Goal: Transaction & Acquisition: Purchase product/service

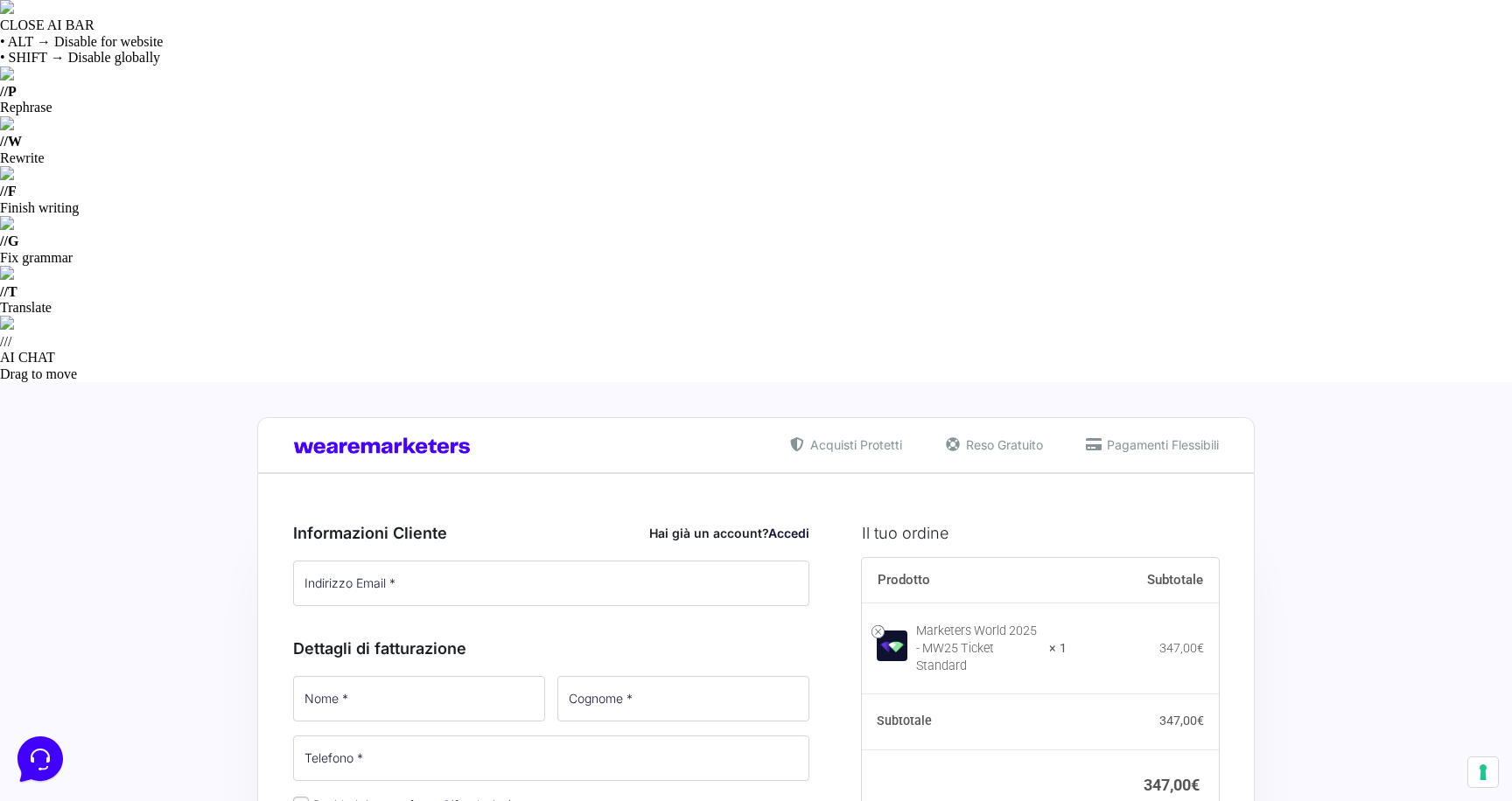
type input "MONETIZZANDO15"
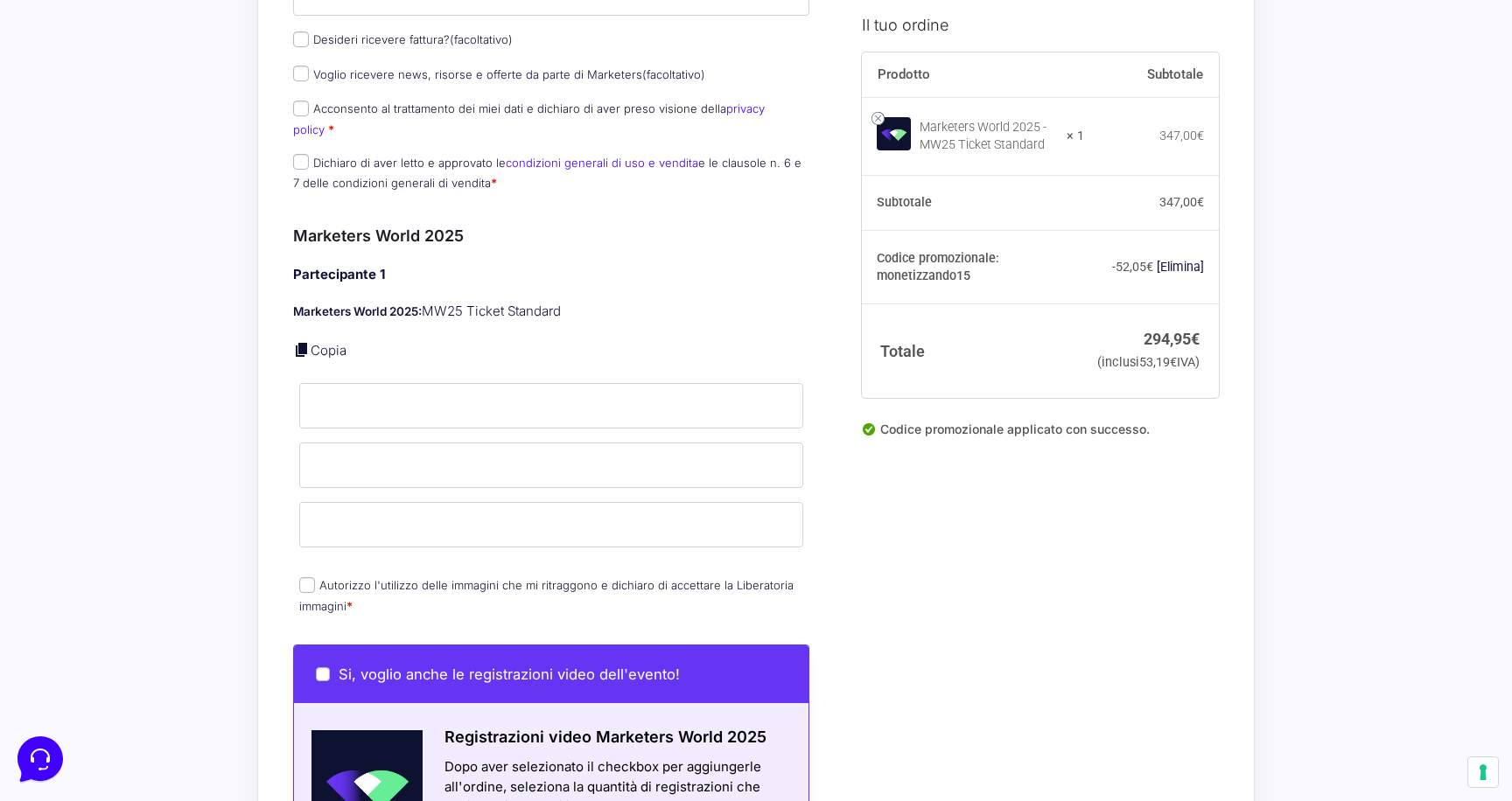
scroll to position [953, 0]
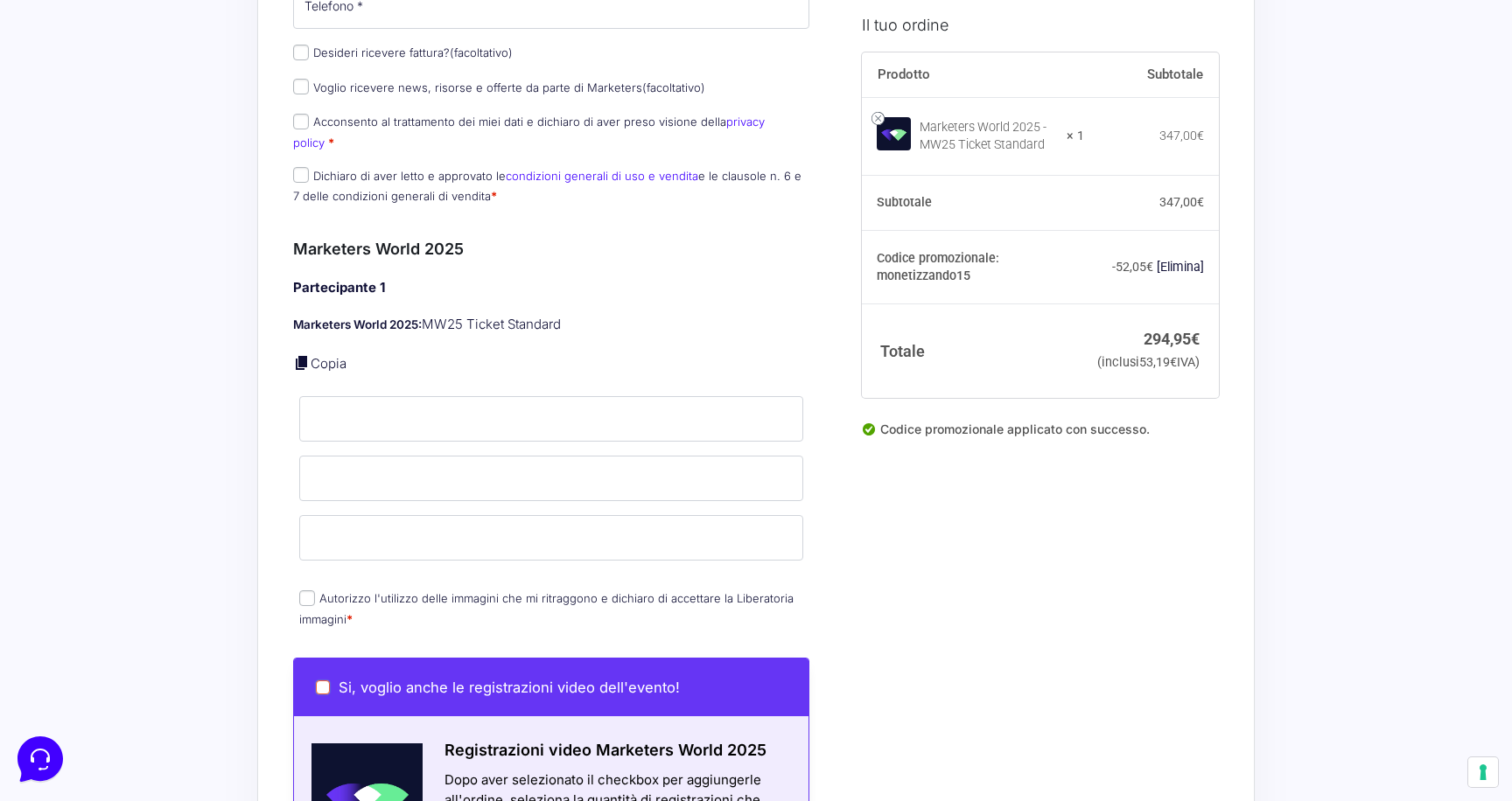
click at [321, 681] on input "Si, voglio anche le registrazioni video dell'evento!" at bounding box center [323, 688] width 14 height 14
checkbox input "true"
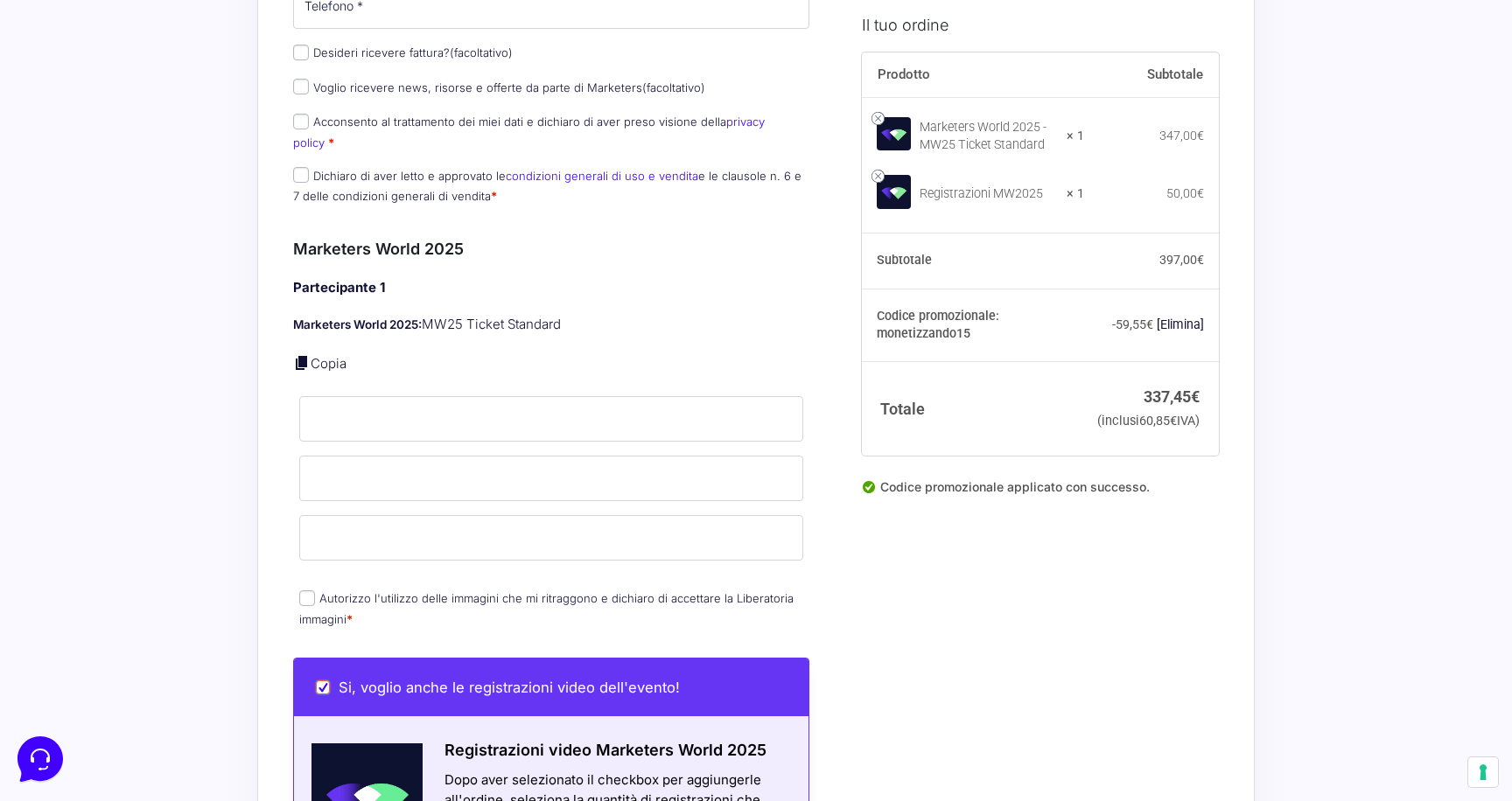
click at [321, 681] on input "Si, voglio anche le registrazioni video dell'evento!" at bounding box center [323, 688] width 14 height 14
checkbox input "false"
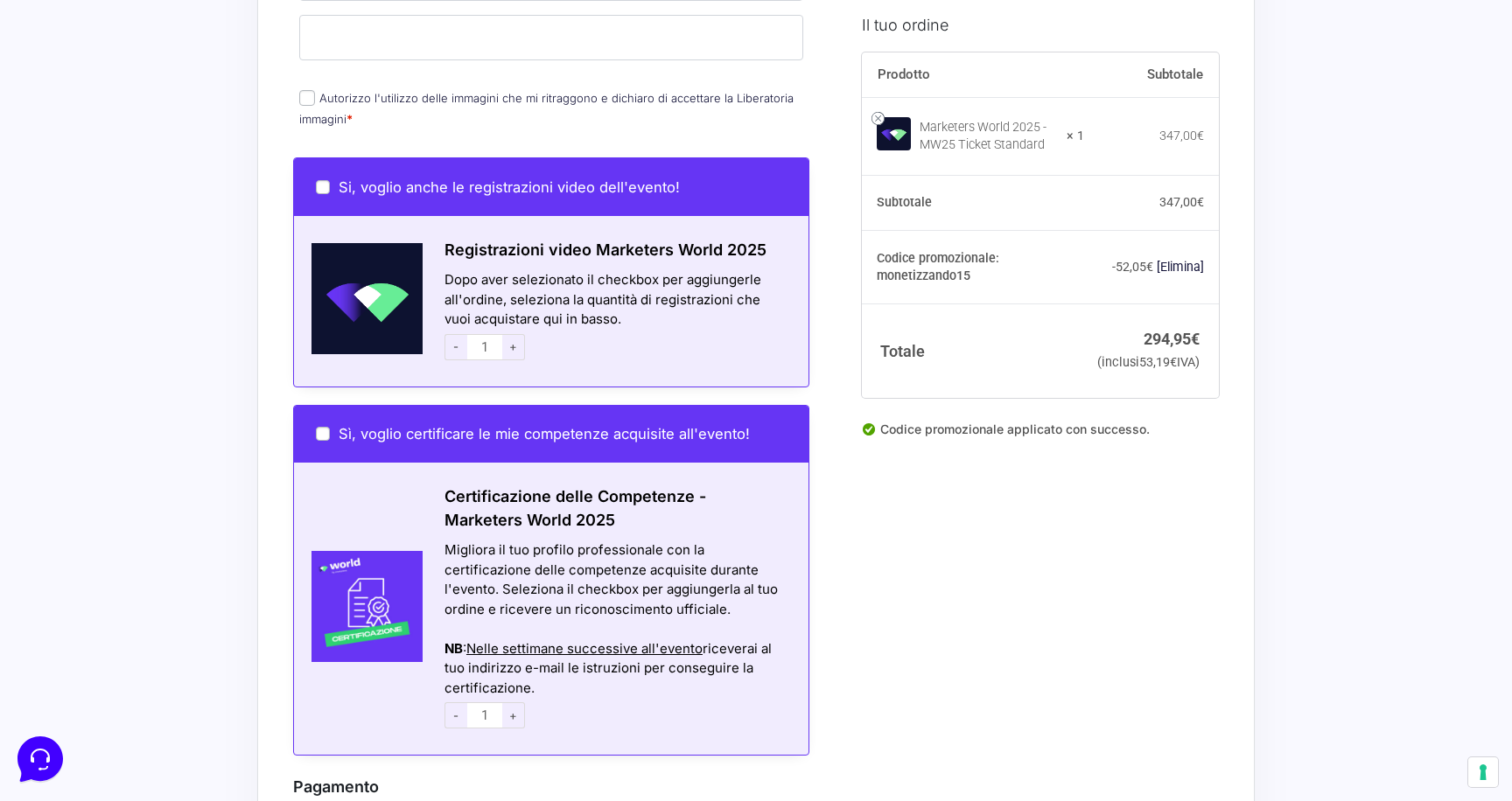
scroll to position [1458, 0]
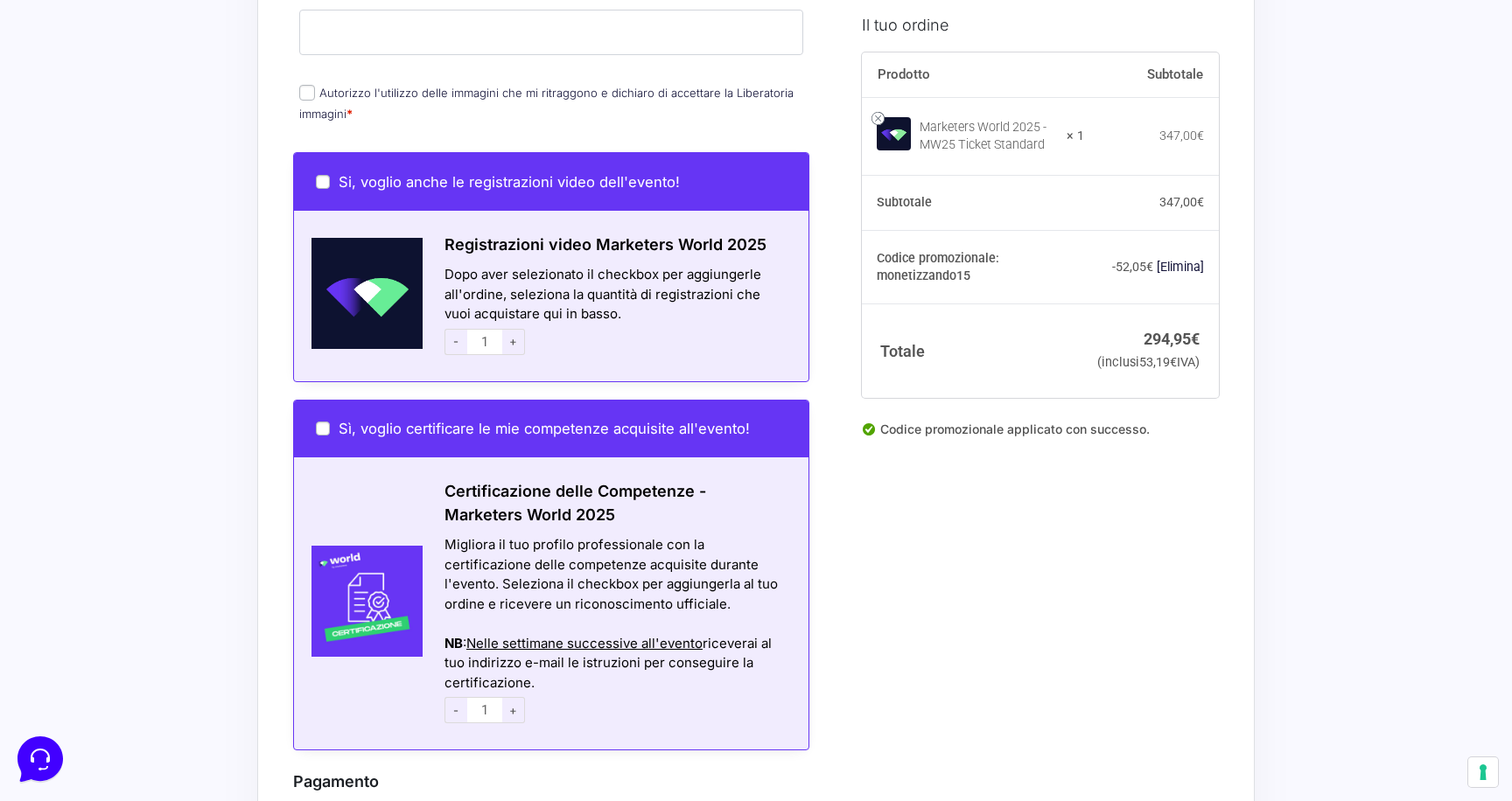
radio input "true"
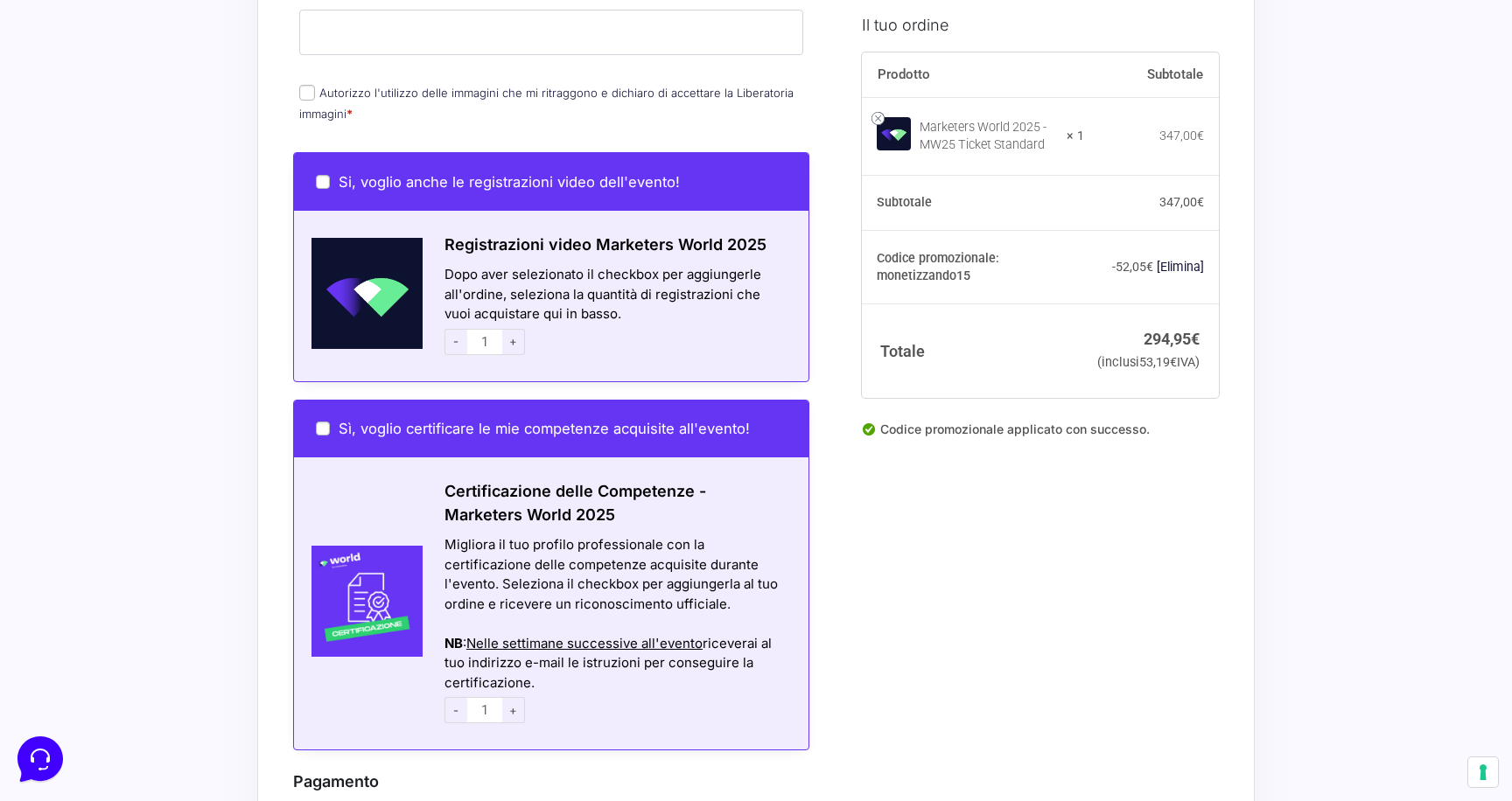
radio input "true"
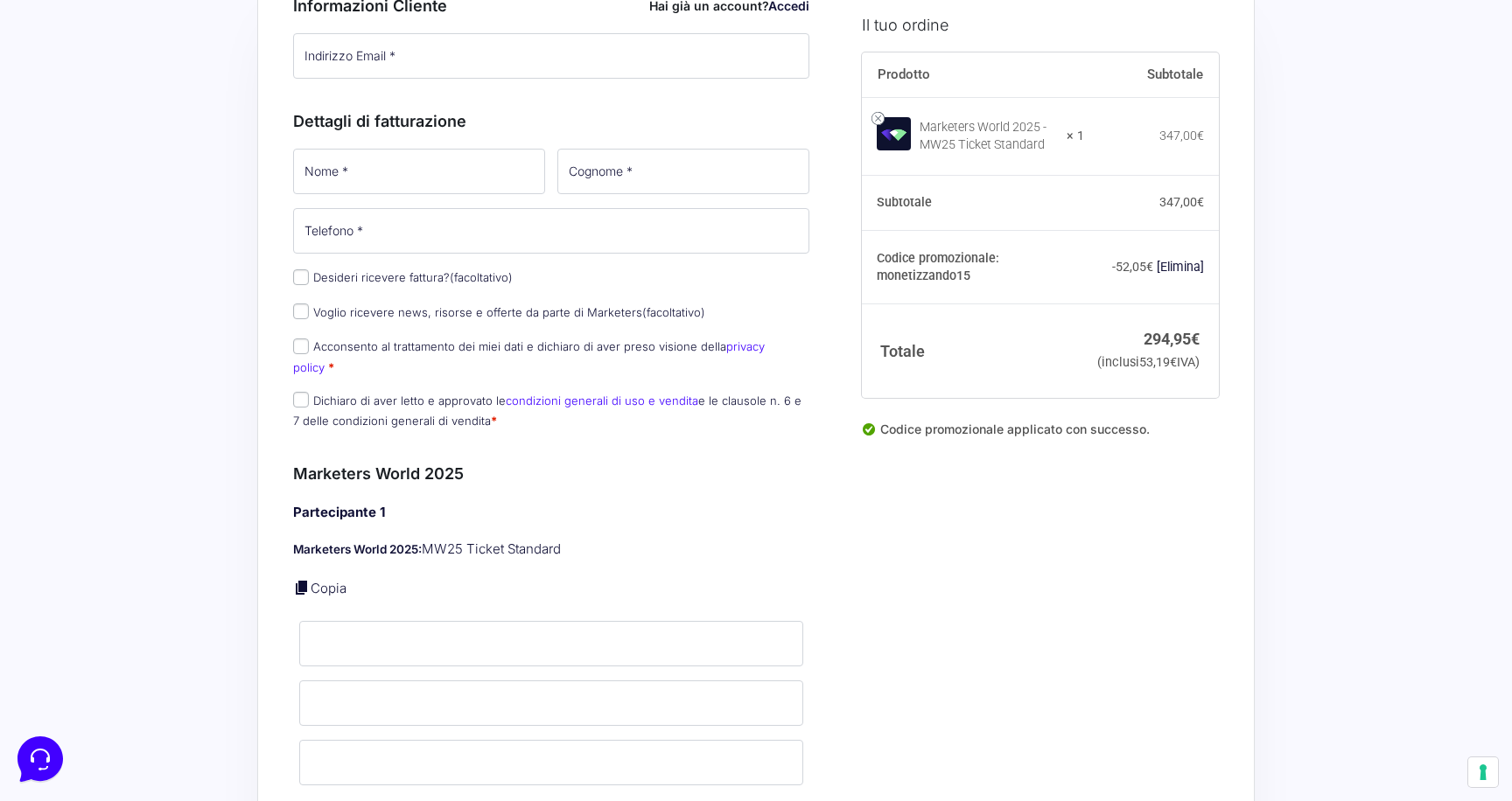
scroll to position [0, 0]
